Goal: Information Seeking & Learning: Learn about a topic

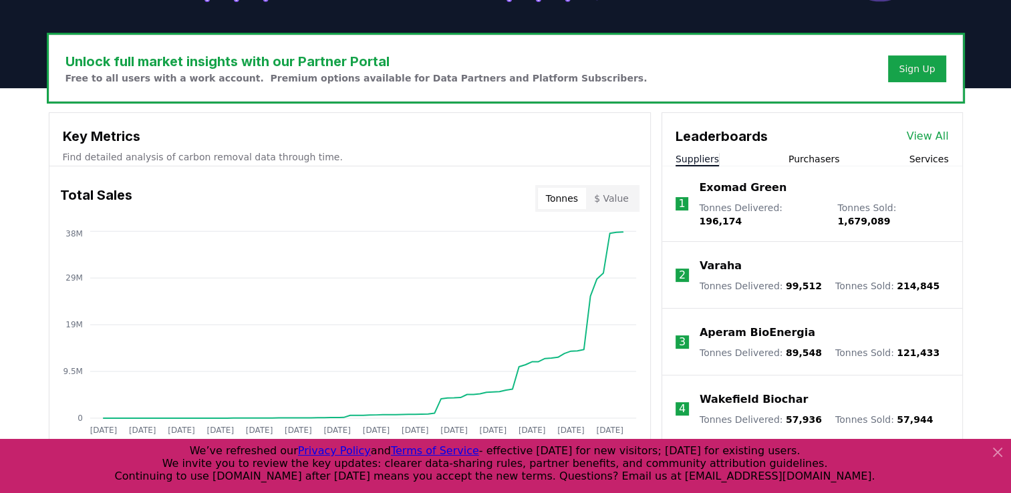
scroll to position [401, 0]
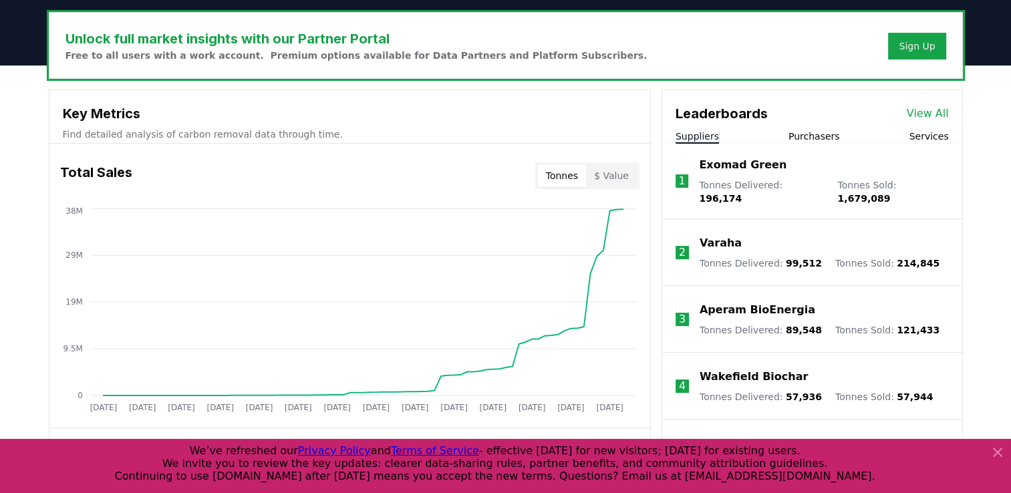
click at [625, 175] on button "$ Value" at bounding box center [611, 175] width 51 height 21
click at [575, 181] on button "Tonnes" at bounding box center [562, 175] width 48 height 21
click at [814, 138] on button "Purchasers" at bounding box center [813, 136] width 51 height 13
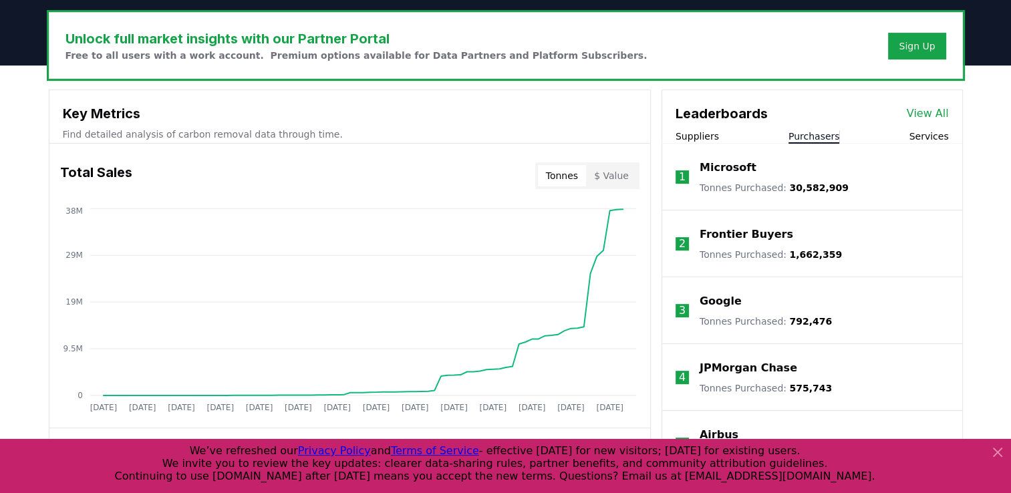
click at [699, 132] on button "Suppliers" at bounding box center [696, 136] width 43 height 13
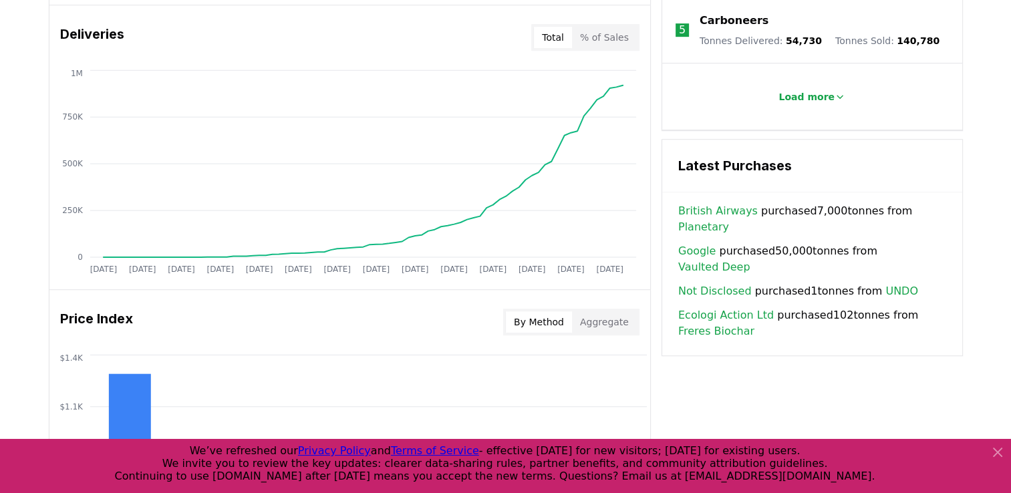
scroll to position [802, 0]
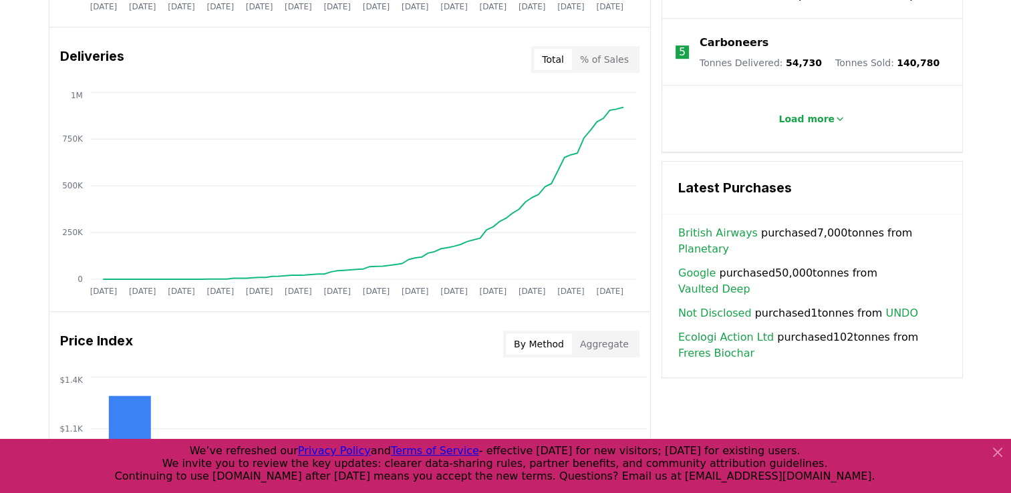
click at [607, 58] on button "% of Sales" at bounding box center [604, 59] width 65 height 21
click at [544, 66] on button "Total" at bounding box center [553, 59] width 38 height 21
